Goal: Use online tool/utility: Utilize a website feature to perform a specific function

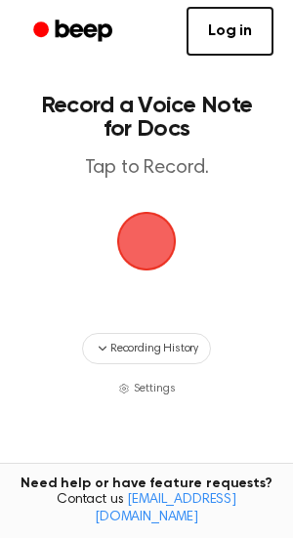
click at [127, 252] on span "button" at bounding box center [146, 241] width 55 height 55
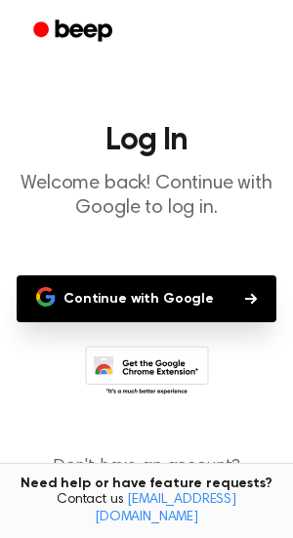
click at [140, 293] on button "Continue with Google" at bounding box center [147, 298] width 260 height 47
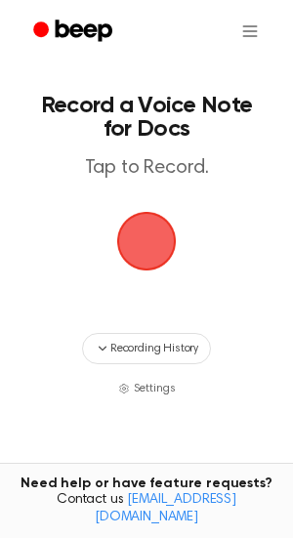
click at [144, 245] on span "button" at bounding box center [146, 241] width 55 height 55
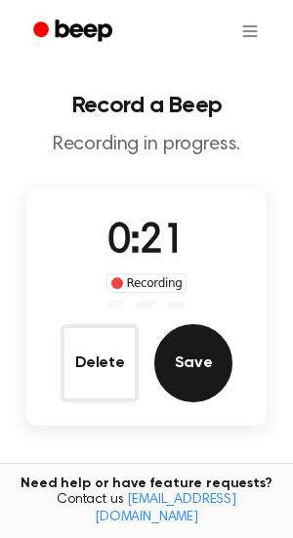
click at [206, 354] on button "Save" at bounding box center [193, 363] width 78 height 78
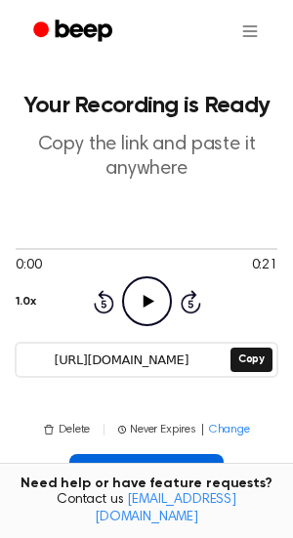
click at [142, 461] on button "Insert into Doc" at bounding box center [146, 475] width 155 height 43
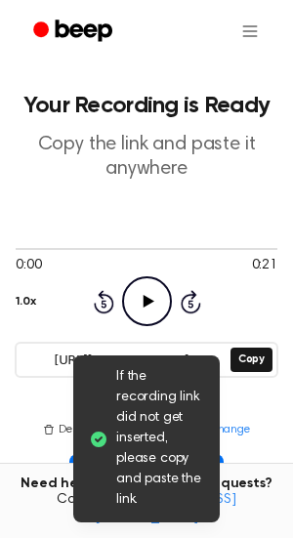
click at [154, 309] on icon "Play Audio" at bounding box center [147, 301] width 50 height 50
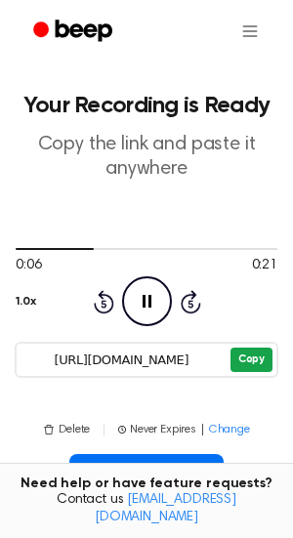
click at [239, 351] on button "Copy" at bounding box center [251, 359] width 42 height 24
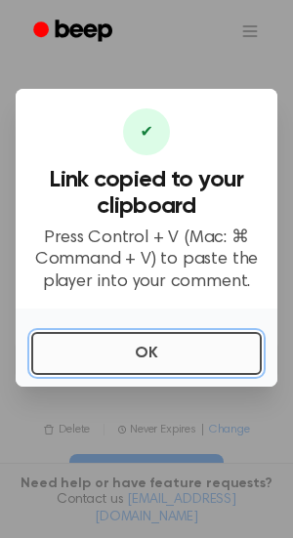
click at [183, 343] on button "OK" at bounding box center [146, 353] width 230 height 43
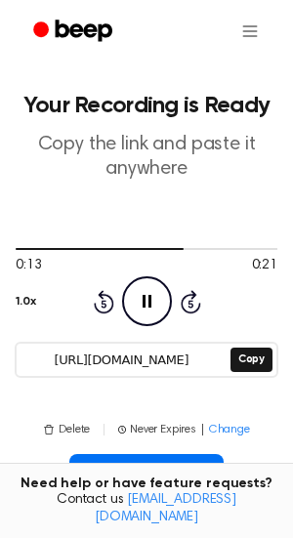
click at [140, 299] on icon "Pause Audio" at bounding box center [147, 301] width 50 height 50
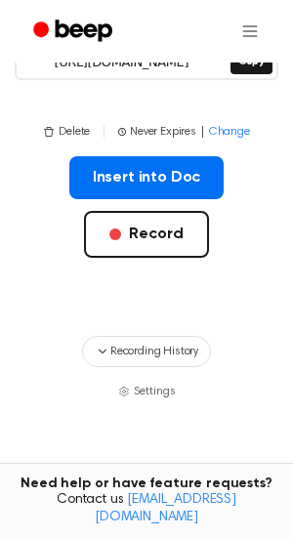
scroll to position [284, 0]
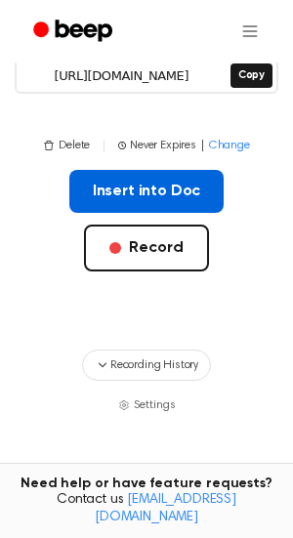
click at [132, 183] on button "Insert into Doc" at bounding box center [146, 191] width 155 height 43
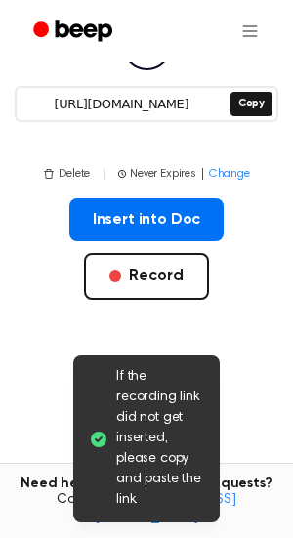
scroll to position [242, 0]
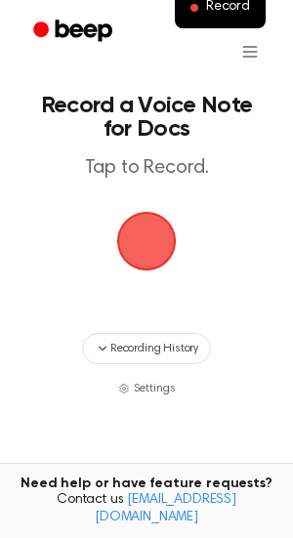
click at [139, 226] on span "button" at bounding box center [146, 241] width 55 height 55
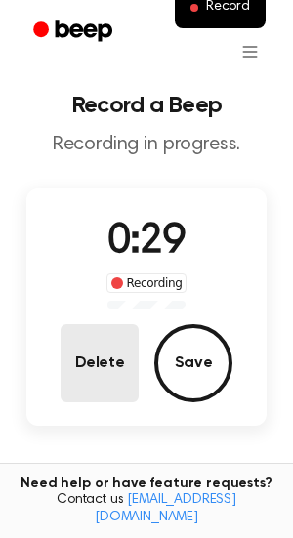
click at [124, 355] on button "Delete" at bounding box center [100, 363] width 78 height 78
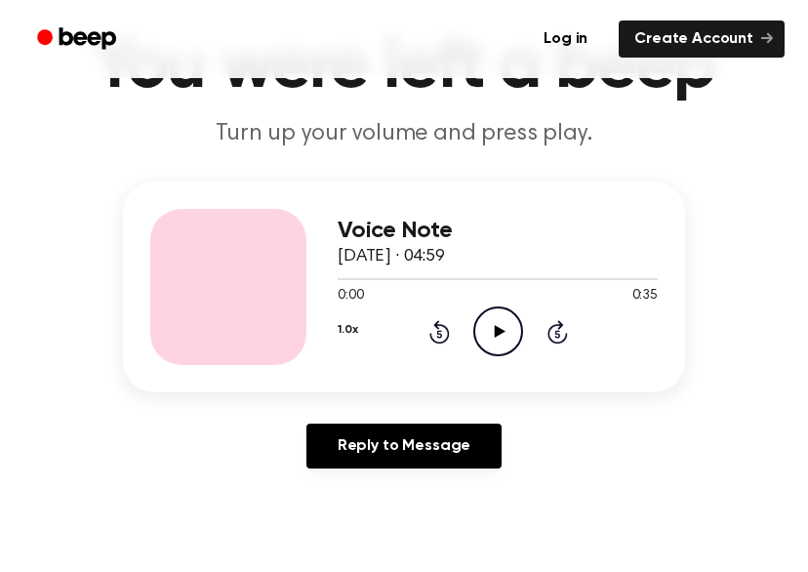
scroll to position [128, 0]
